Goal: Task Accomplishment & Management: Manage account settings

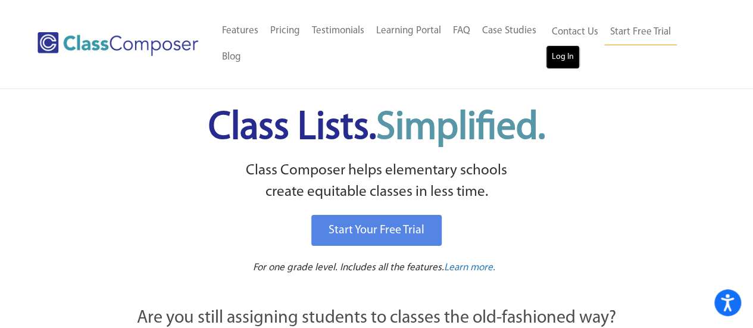
click at [554, 55] on link "Log In" at bounding box center [563, 57] width 34 height 24
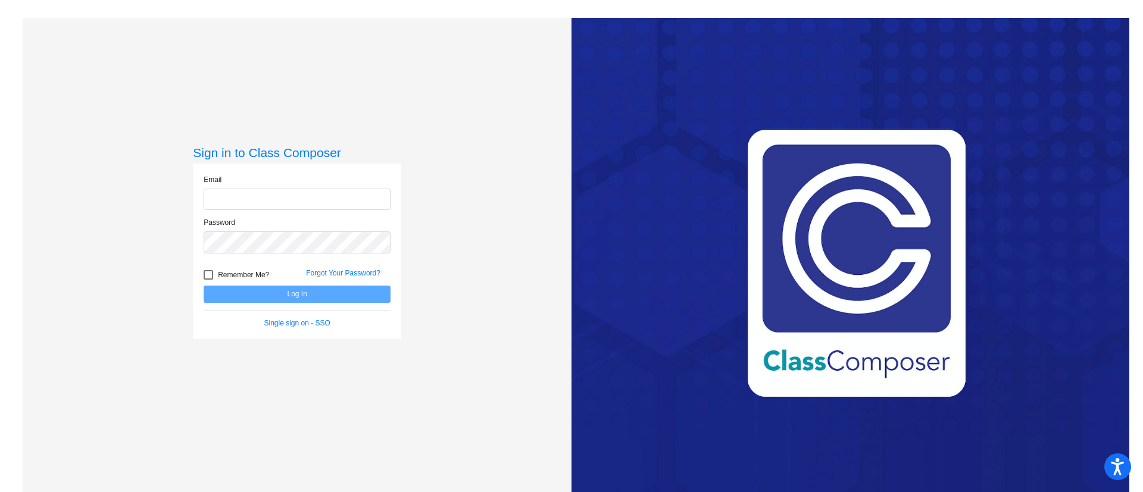
type input "tammy.agi@lcps.org"
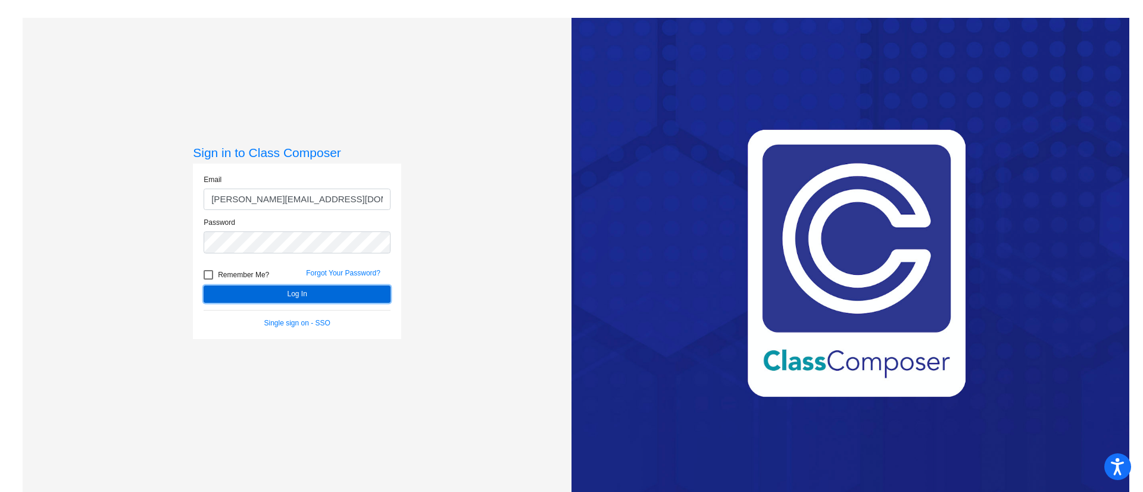
click at [277, 291] on button "Log In" at bounding box center [297, 294] width 187 height 17
